Goal: Ask a question

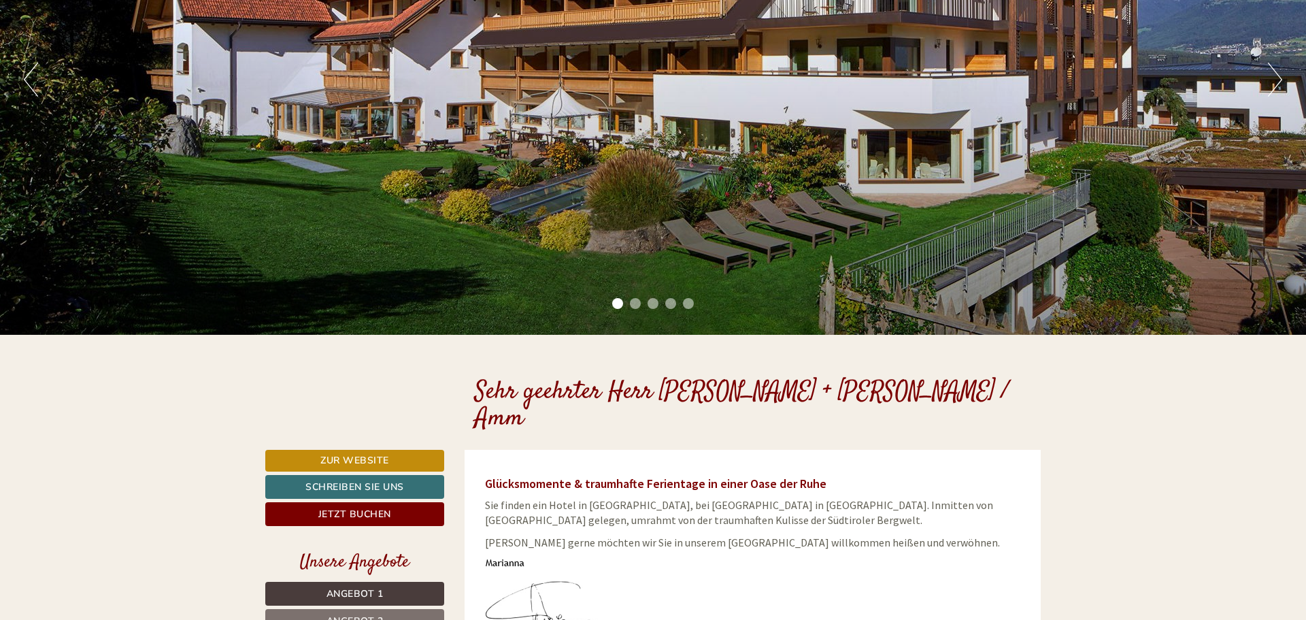
scroll to position [347, 0]
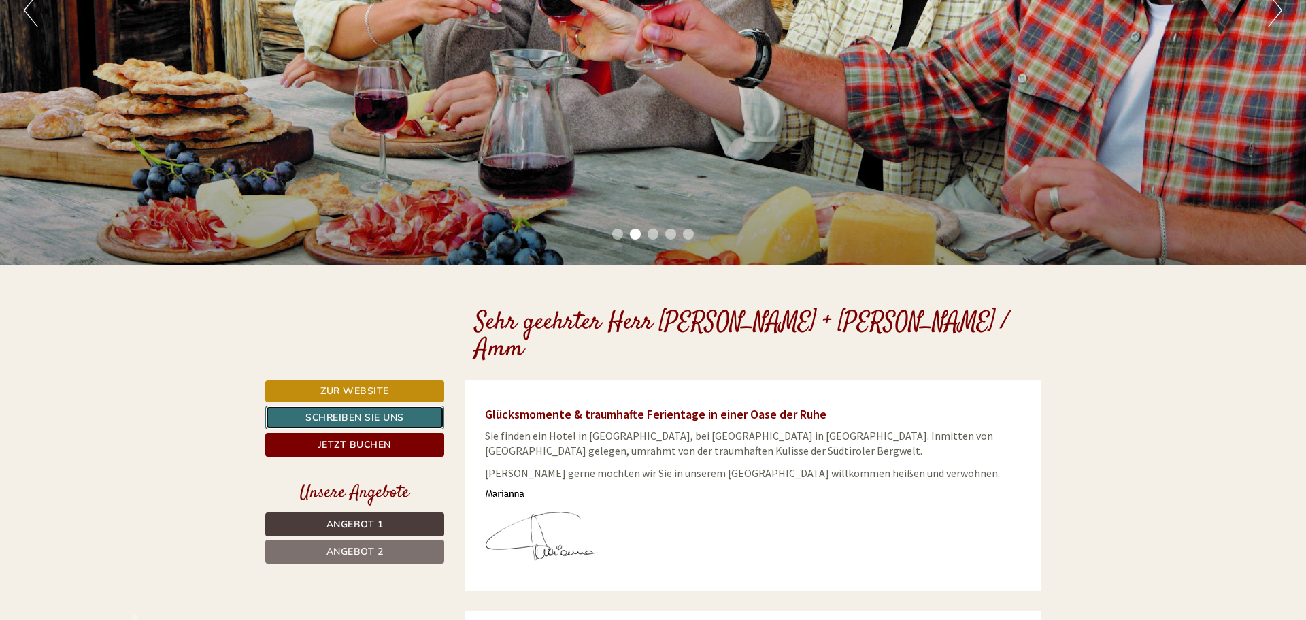
click at [352, 405] on link "Schreiben Sie uns" at bounding box center [354, 417] width 179 height 24
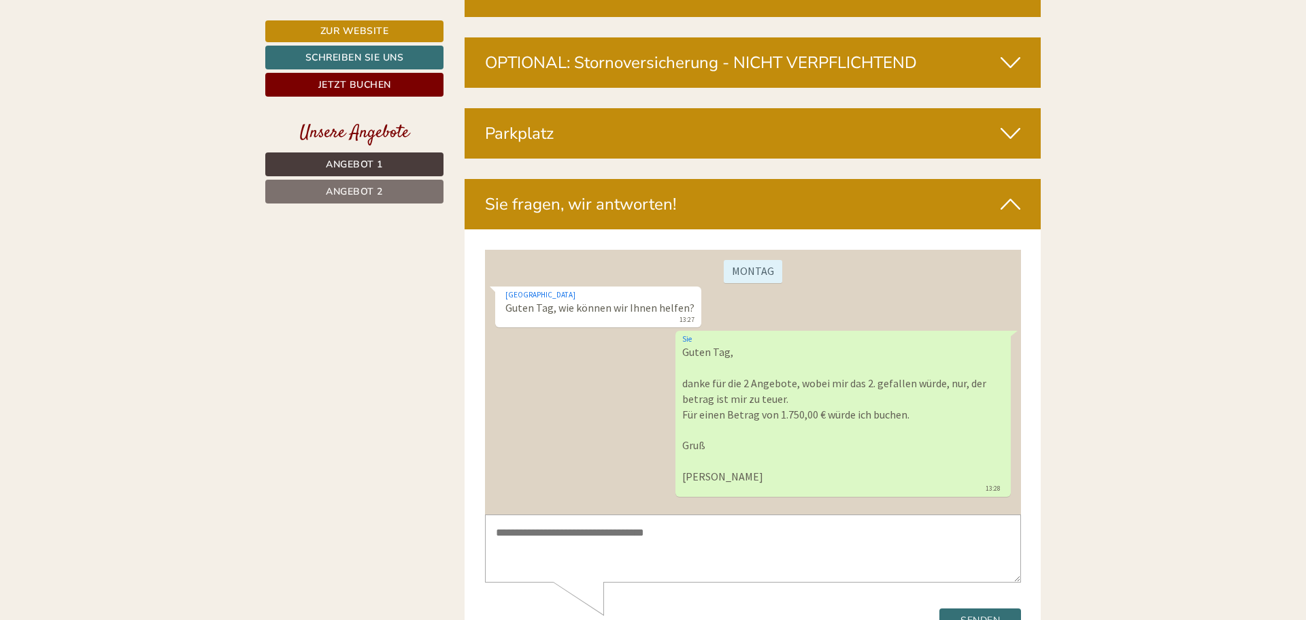
scroll to position [4747, 0]
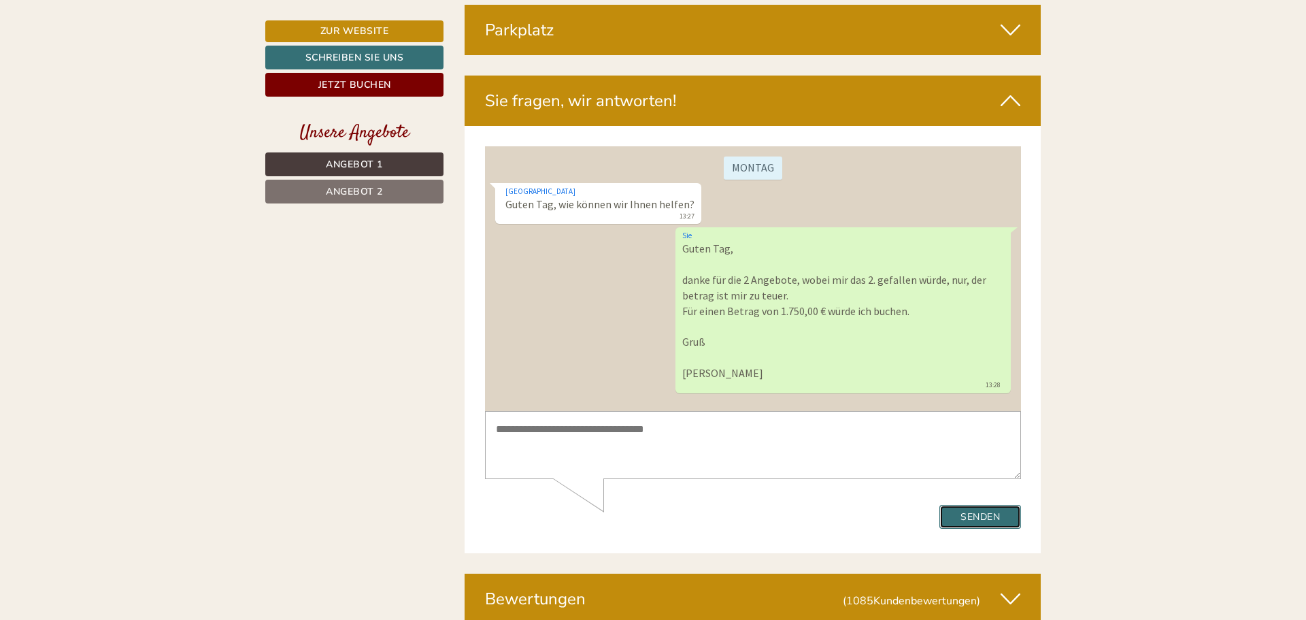
click at [970, 511] on button "Senden" at bounding box center [979, 517] width 82 height 24
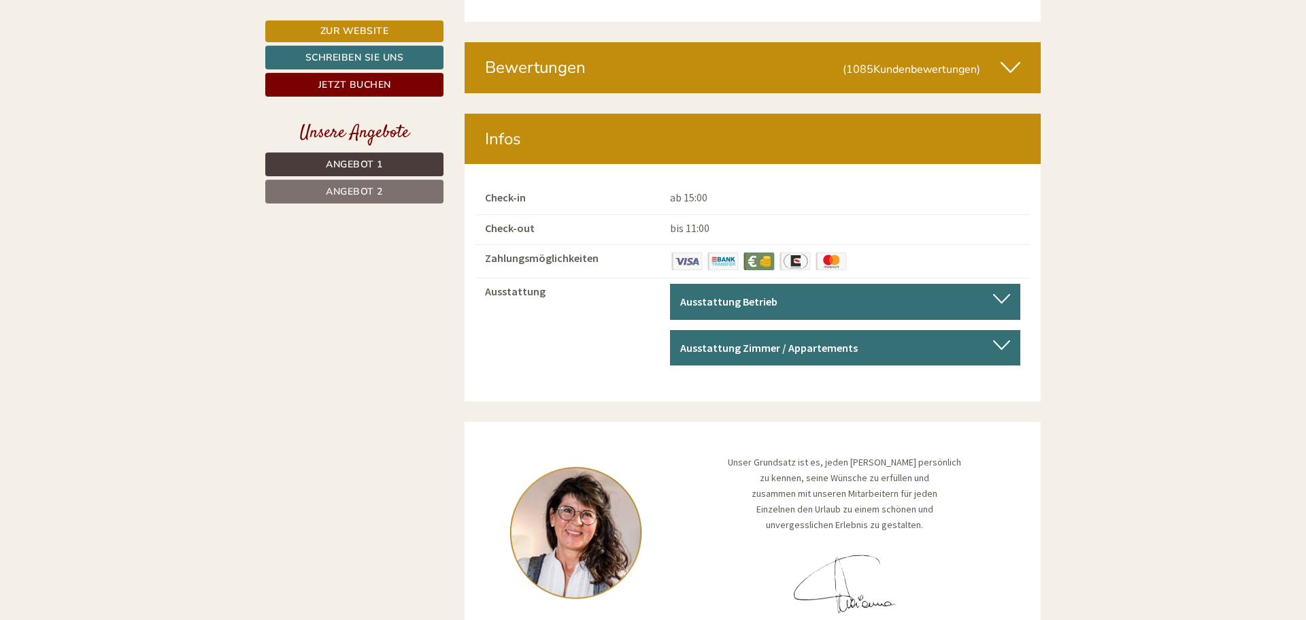
scroll to position [5302, 0]
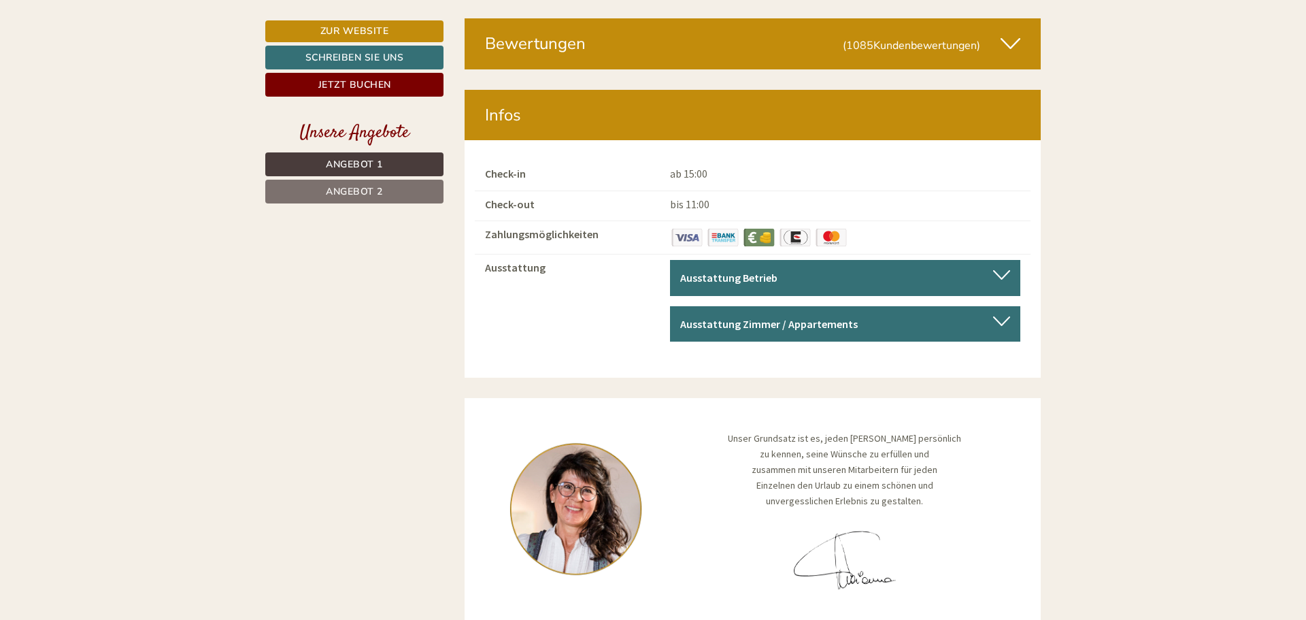
click at [998, 260] on div "Ausstattung Betrieb Barrierefrei, Aufenthaltsraum, Kongressraum/Konferenzraum/S…" at bounding box center [845, 278] width 350 height 36
click at [730, 271] on b "Ausstattung Betrieb" at bounding box center [728, 278] width 97 height 14
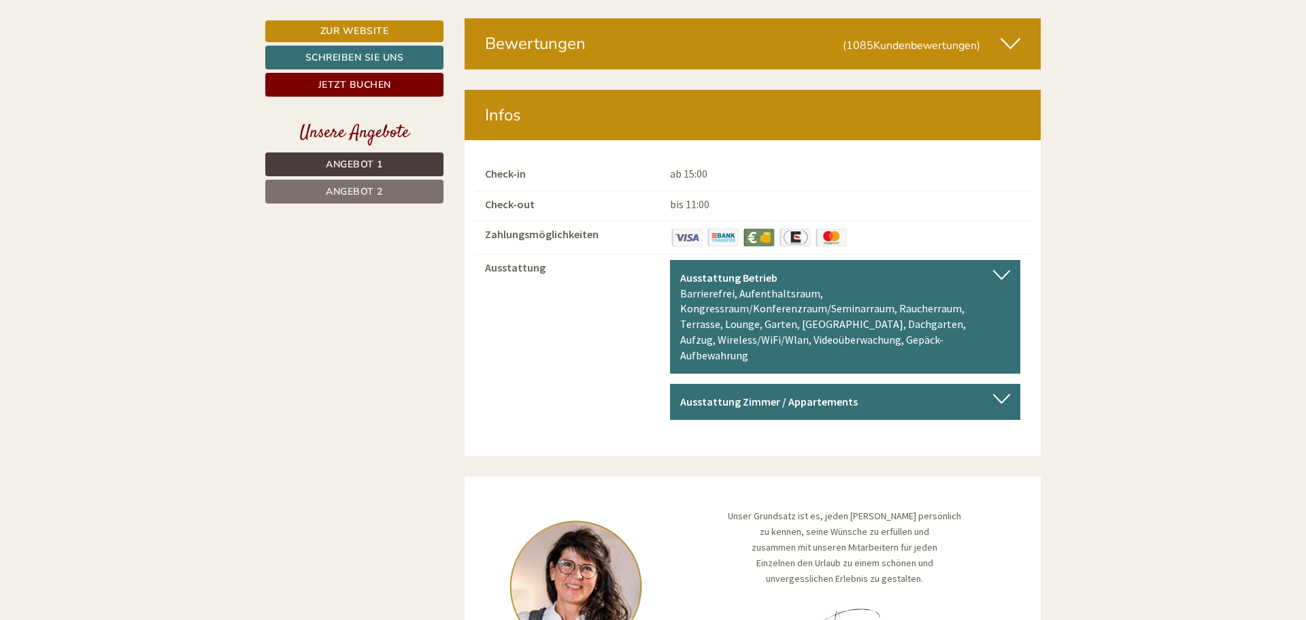
click at [999, 384] on div "Ausstattung Zimmer / Appartements Überlange Betten (über 2 m), Telefon, TV, Sma…" at bounding box center [845, 402] width 350 height 36
click at [994, 394] on div at bounding box center [1001, 399] width 17 height 10
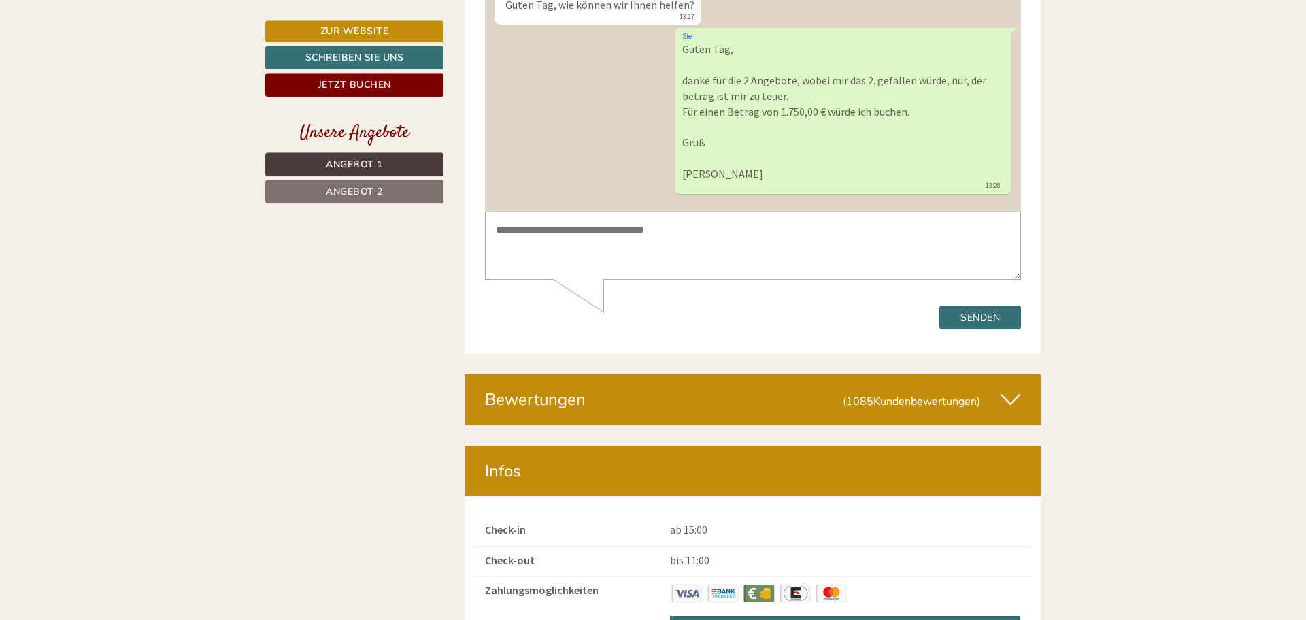
scroll to position [4955, 0]
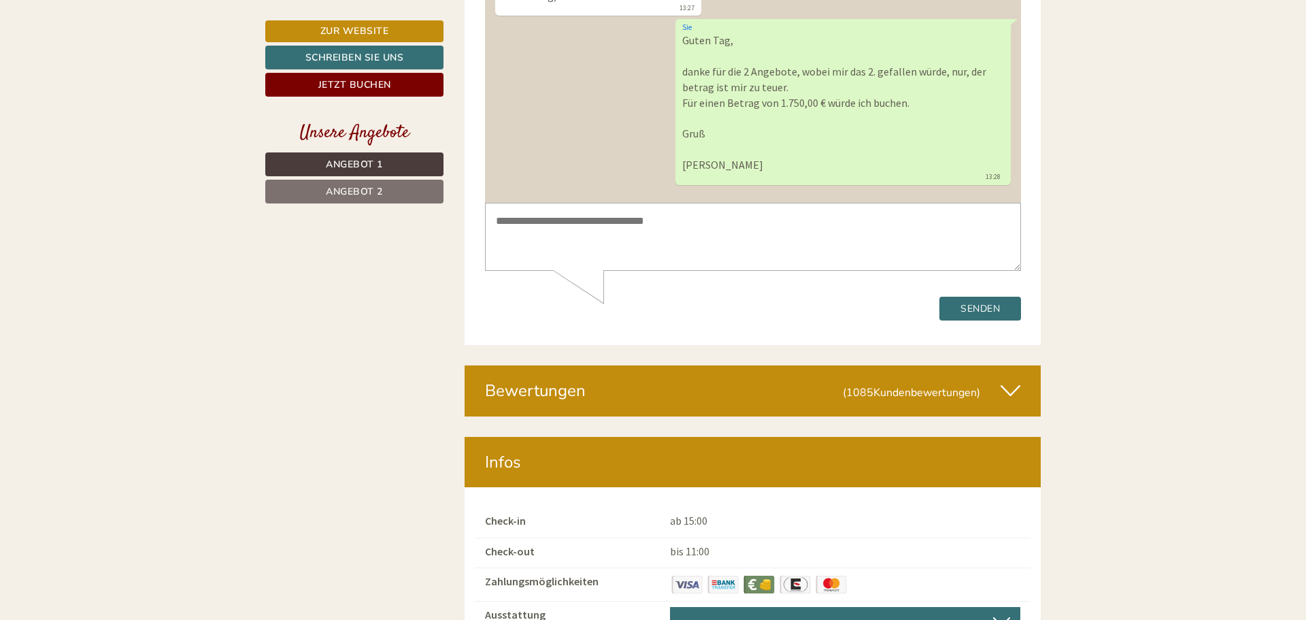
click at [1010, 379] on icon at bounding box center [1010, 390] width 20 height 23
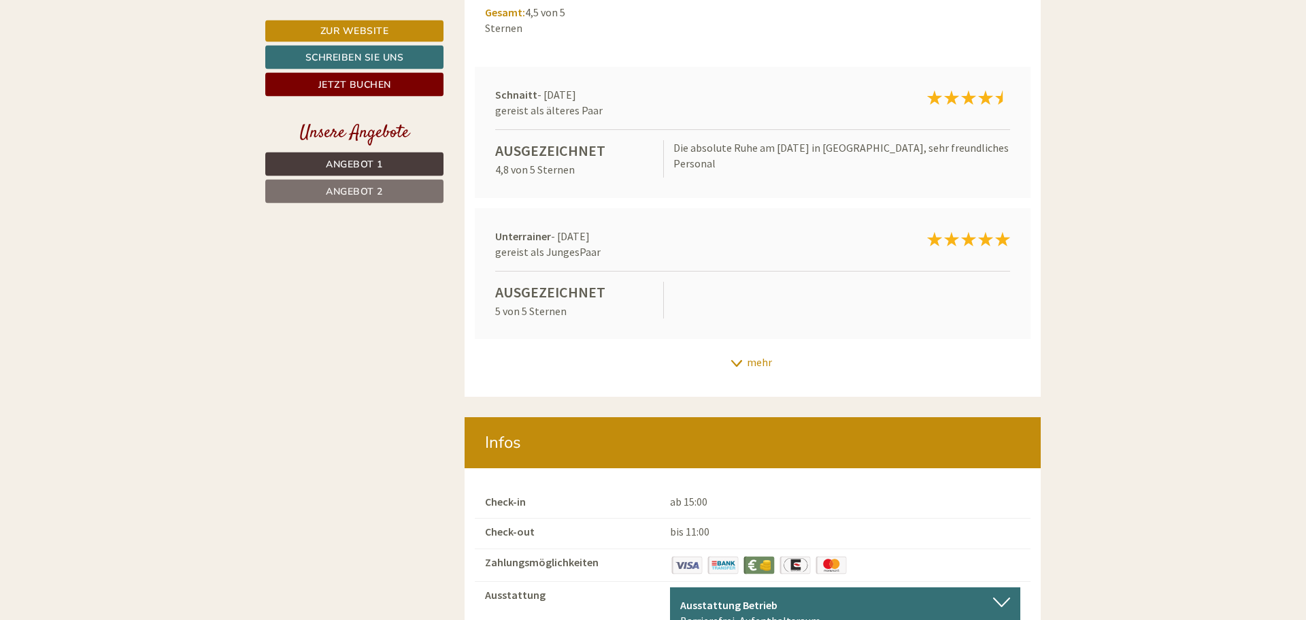
scroll to position [5440, 0]
click at [735, 348] on div "mehr" at bounding box center [752, 361] width 577 height 27
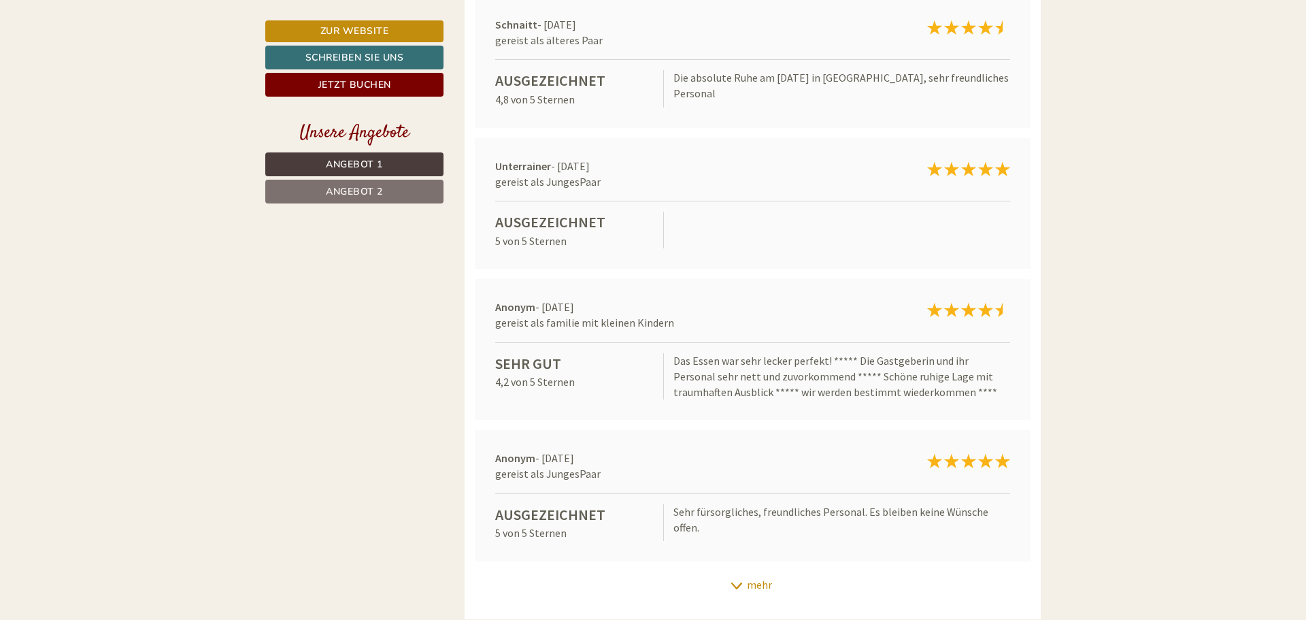
scroll to position [5579, 0]
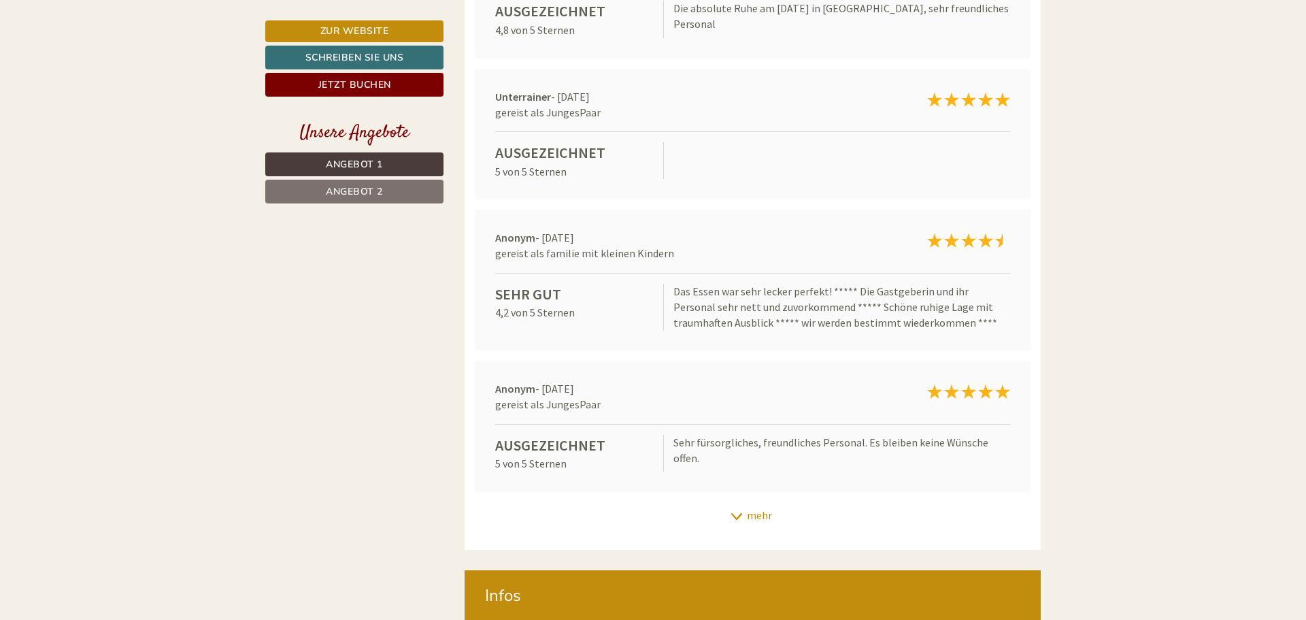
click at [736, 513] on icon at bounding box center [737, 516] width 14 height 7
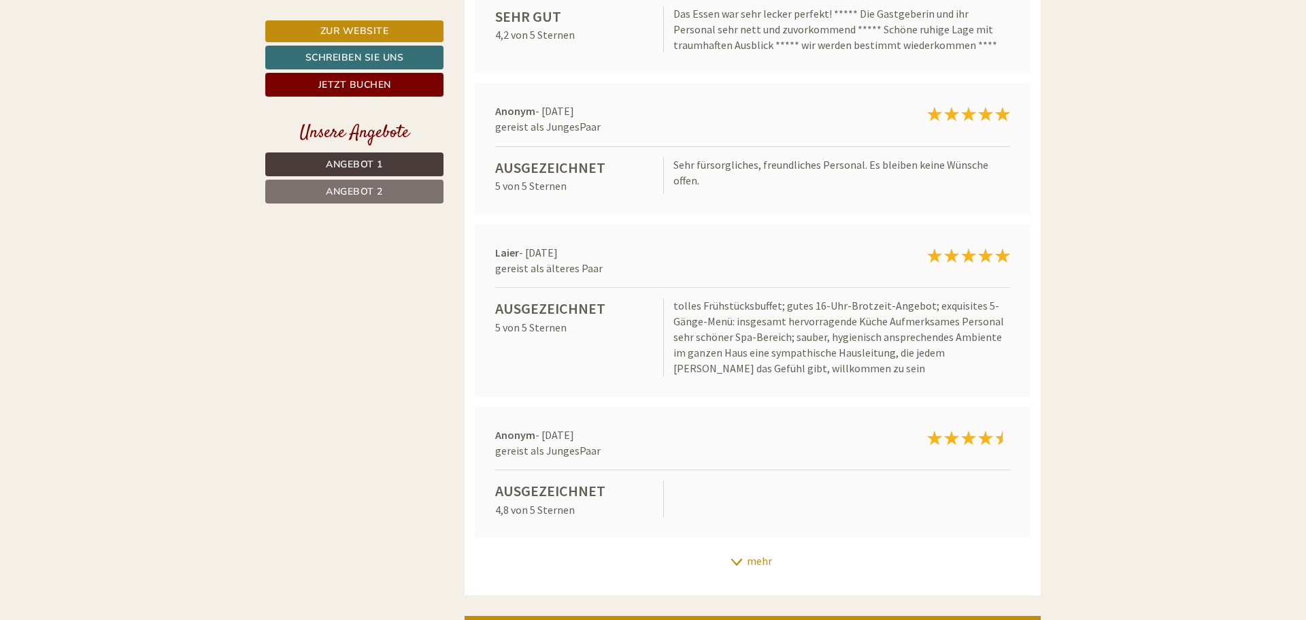
scroll to position [5926, 0]
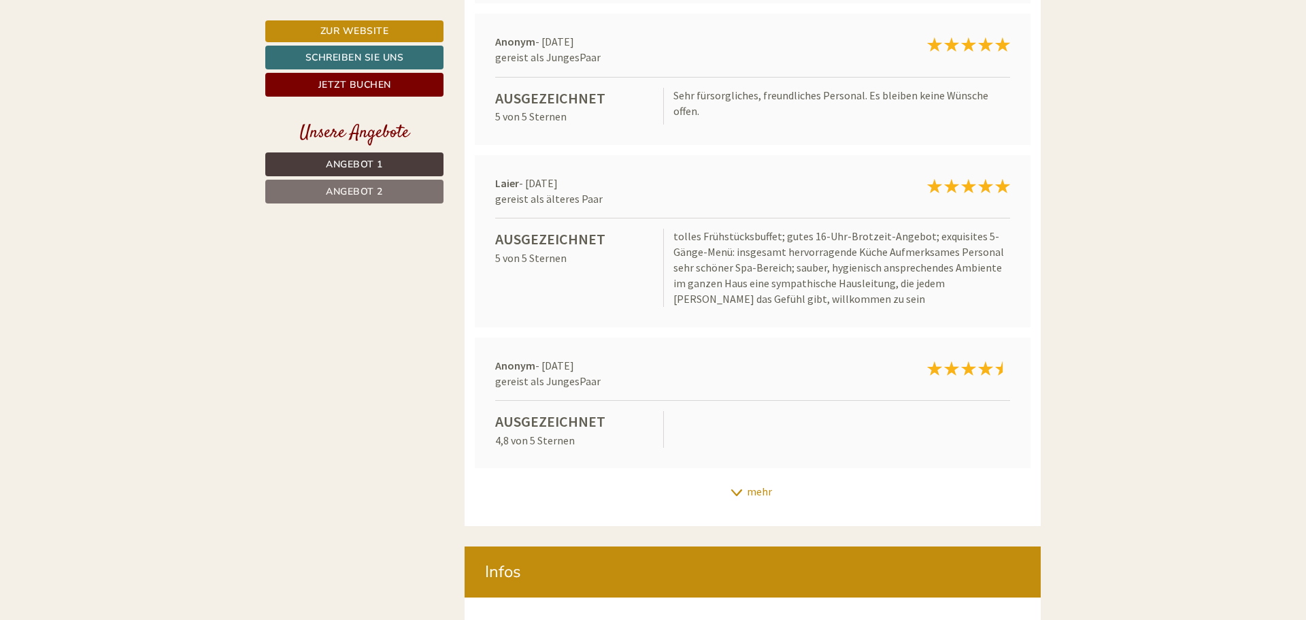
click at [735, 489] on icon at bounding box center [737, 492] width 14 height 7
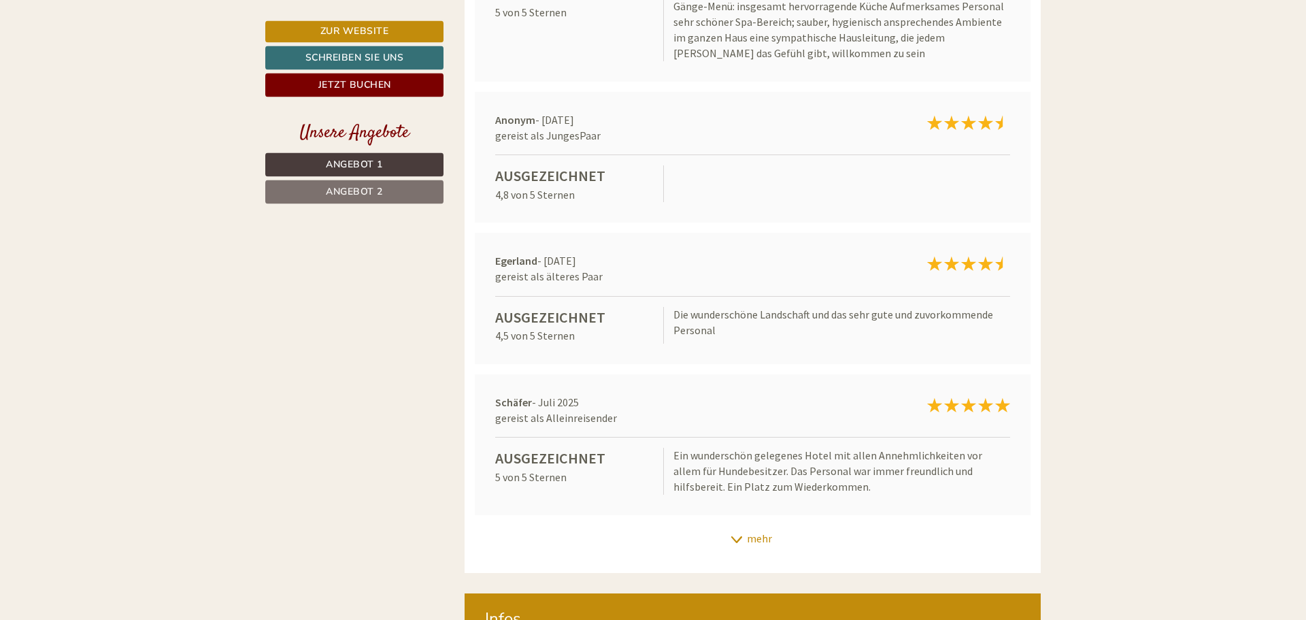
scroll to position [6203, 0]
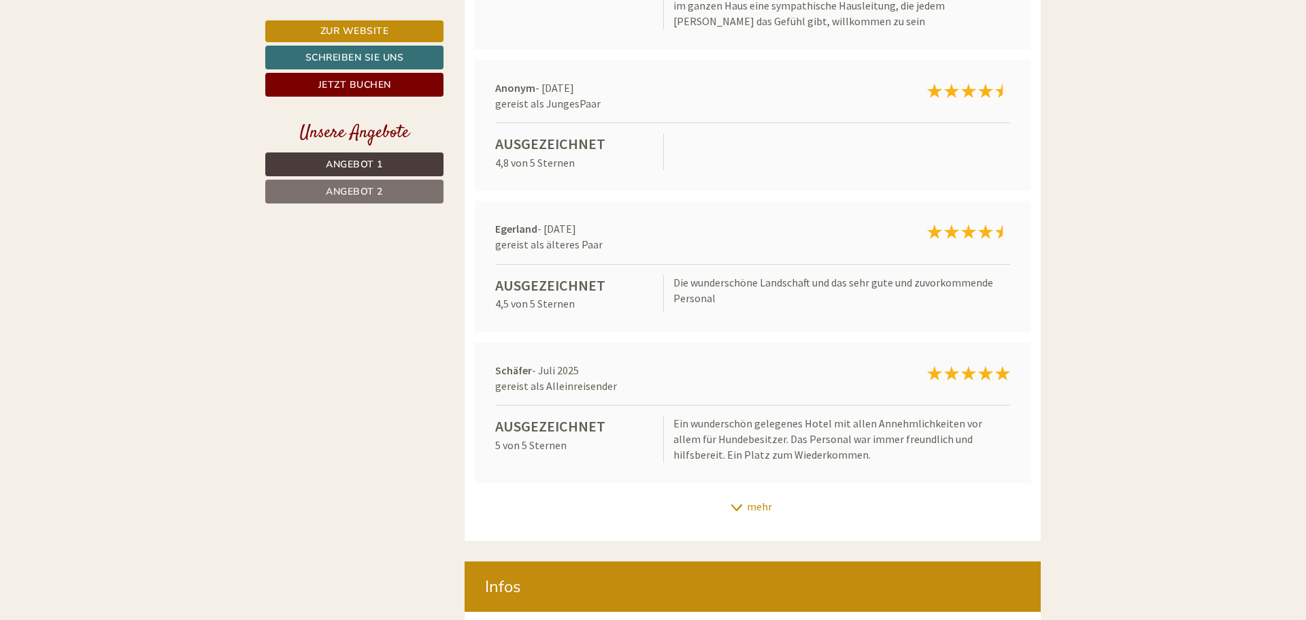
click at [739, 504] on icon at bounding box center [737, 507] width 14 height 7
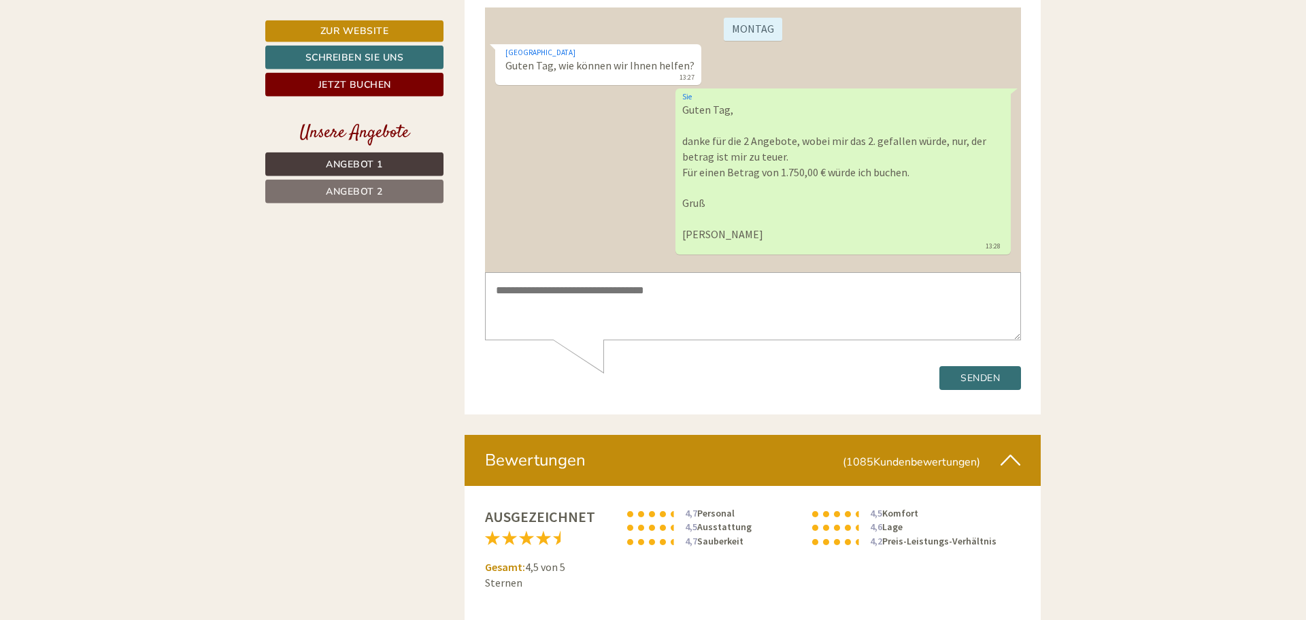
scroll to position [4677, 0]
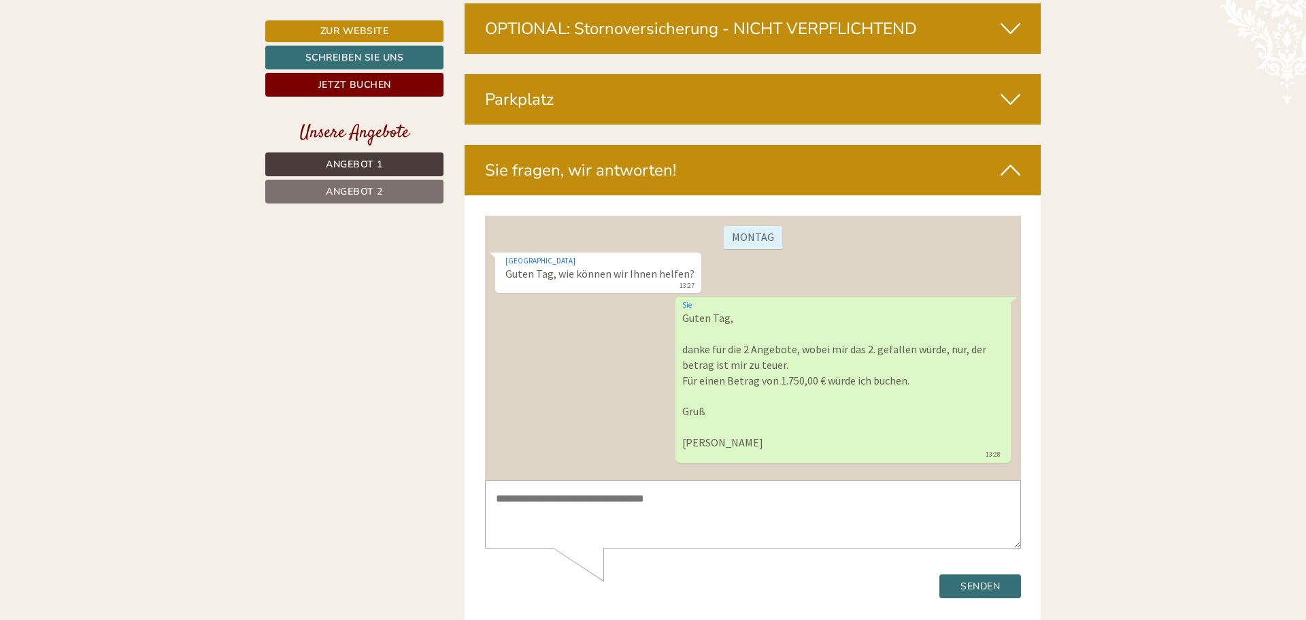
click at [529, 512] on textarea at bounding box center [752, 514] width 536 height 69
type textarea "**********"
click at [970, 584] on button "Senden" at bounding box center [979, 586] width 82 height 24
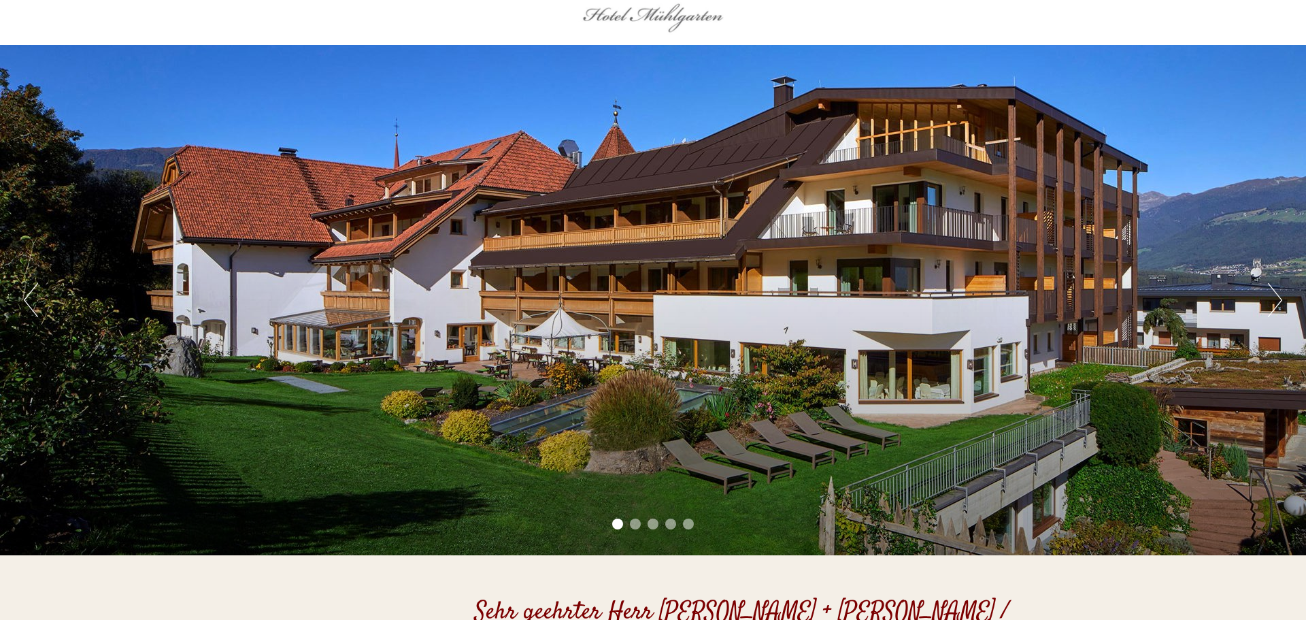
scroll to position [0, 0]
